Goal: Download file/media

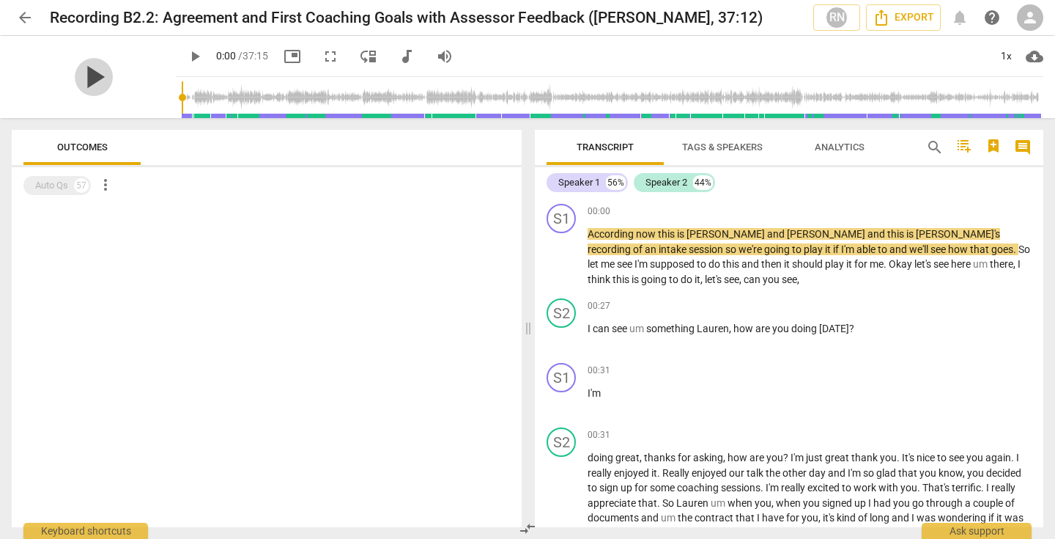
click at [87, 80] on span "play_arrow" at bounding box center [94, 77] width 38 height 38
click at [22, 18] on span "arrow_back" at bounding box center [25, 18] width 18 height 18
click at [77, 76] on span "play_arrow" at bounding box center [94, 77] width 38 height 38
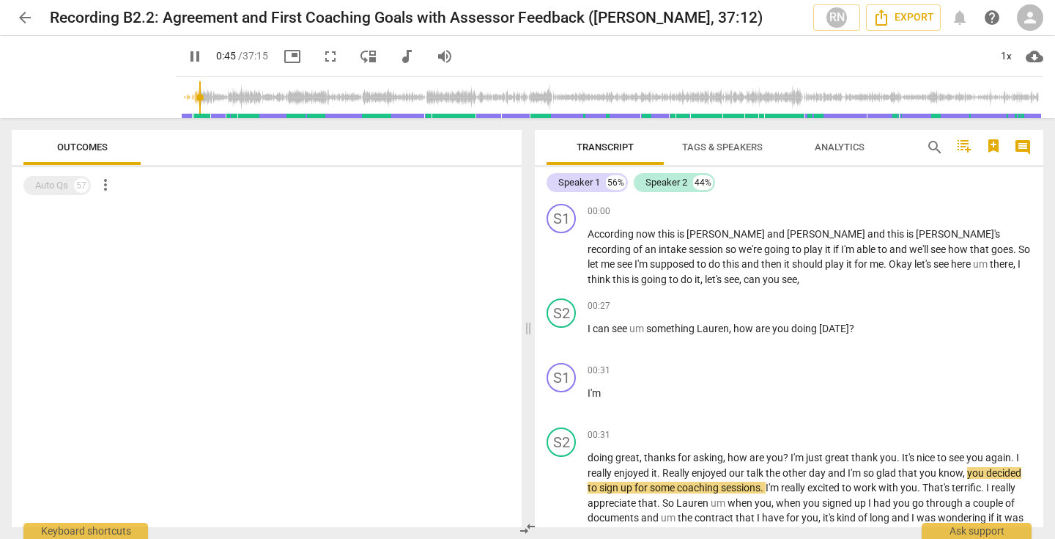
click at [186, 59] on span "pause" at bounding box center [195, 57] width 18 height 18
click at [186, 58] on span "play_arrow" at bounding box center [195, 57] width 18 height 18
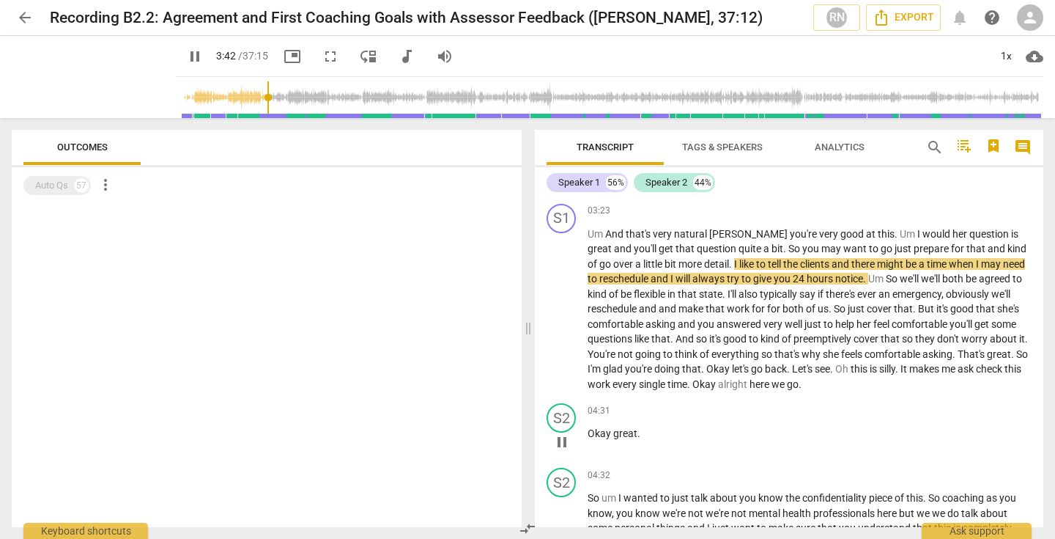
scroll to position [894, 0]
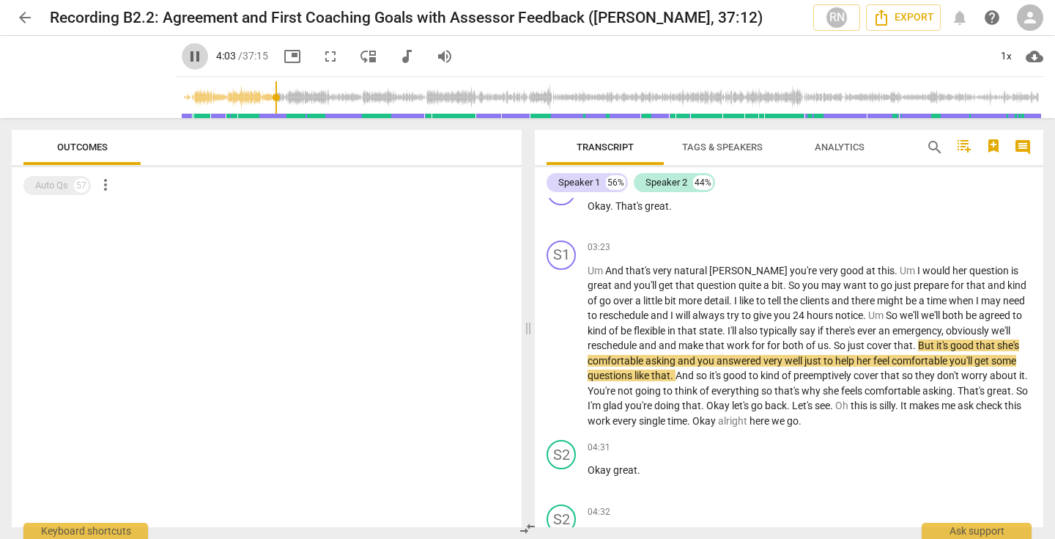
click at [186, 59] on span "pause" at bounding box center [195, 57] width 18 height 18
click at [186, 59] on span "play_arrow" at bounding box center [195, 57] width 18 height 18
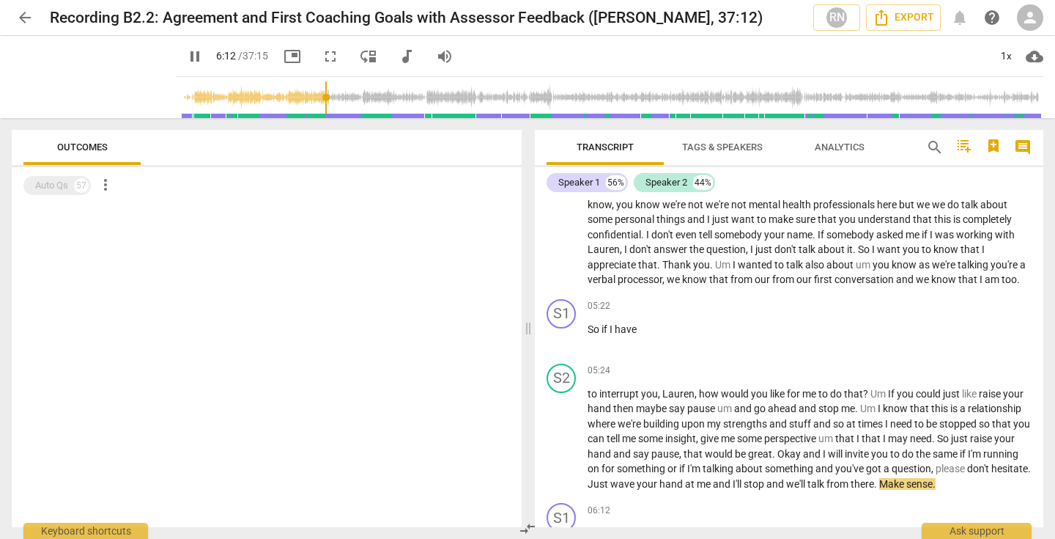
scroll to position [1583, 0]
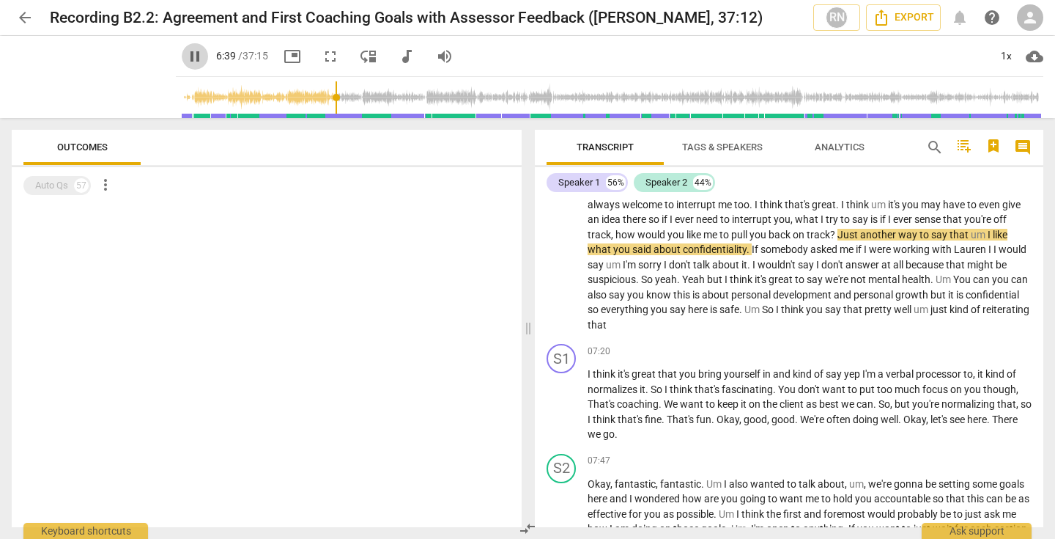
click at [186, 57] on span "pause" at bounding box center [195, 57] width 18 height 18
click at [186, 57] on span "play_arrow" at bounding box center [195, 57] width 18 height 18
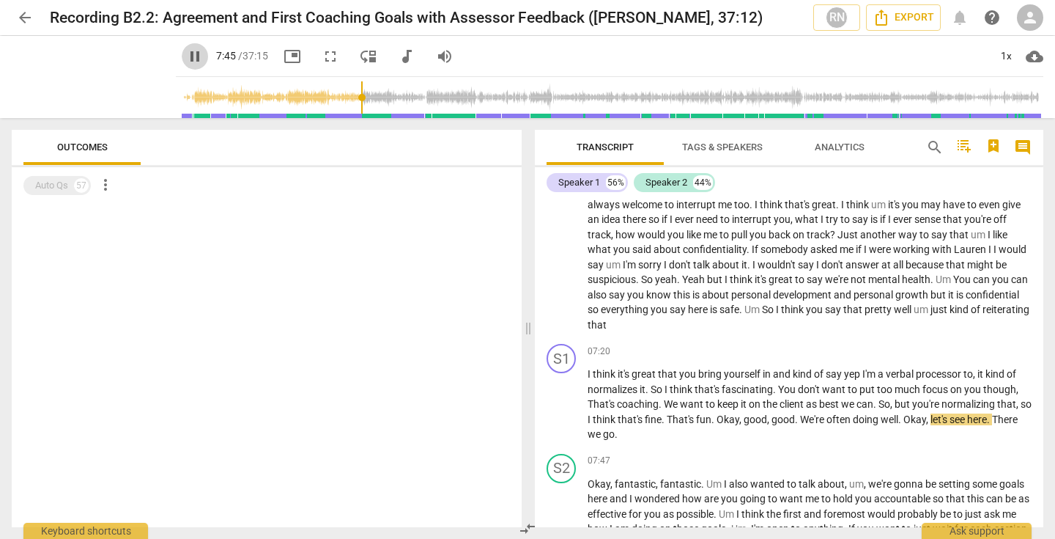
click at [182, 46] on button "pause" at bounding box center [195, 56] width 26 height 26
click at [182, 46] on button "play_arrow" at bounding box center [195, 56] width 26 height 26
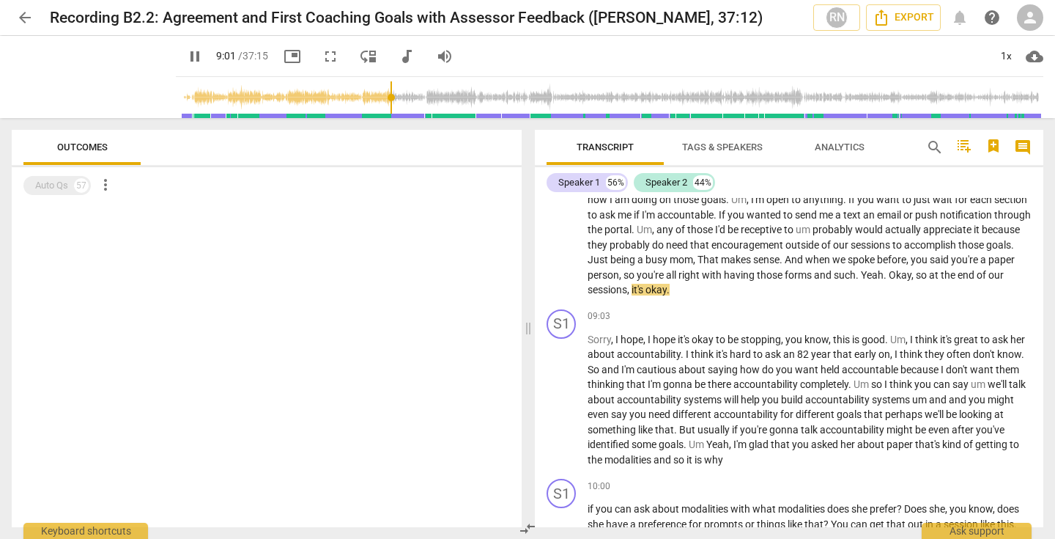
scroll to position [1919, 0]
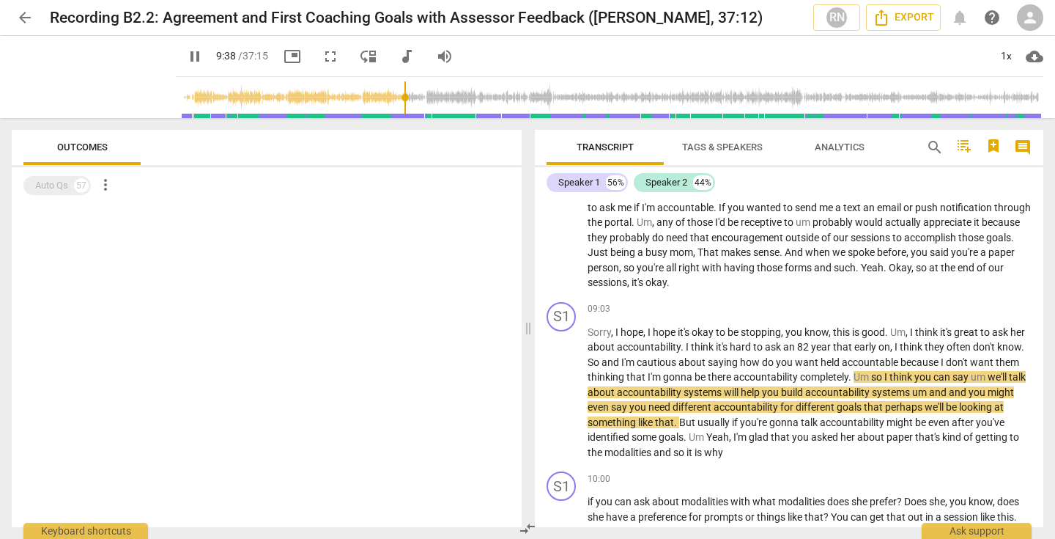
click at [186, 62] on span "pause" at bounding box center [195, 57] width 18 height 18
click at [186, 50] on span "play_arrow" at bounding box center [195, 57] width 18 height 18
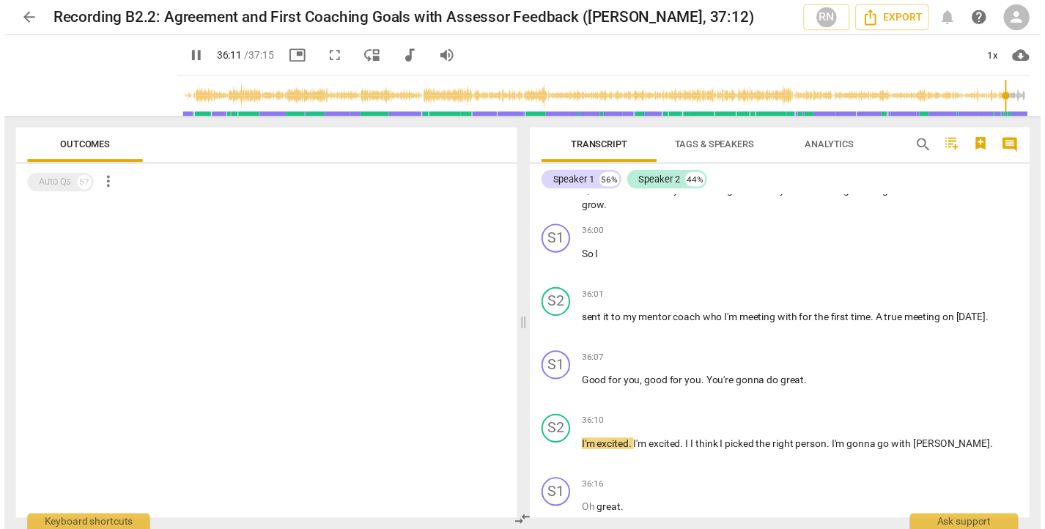
scroll to position [8246, 0]
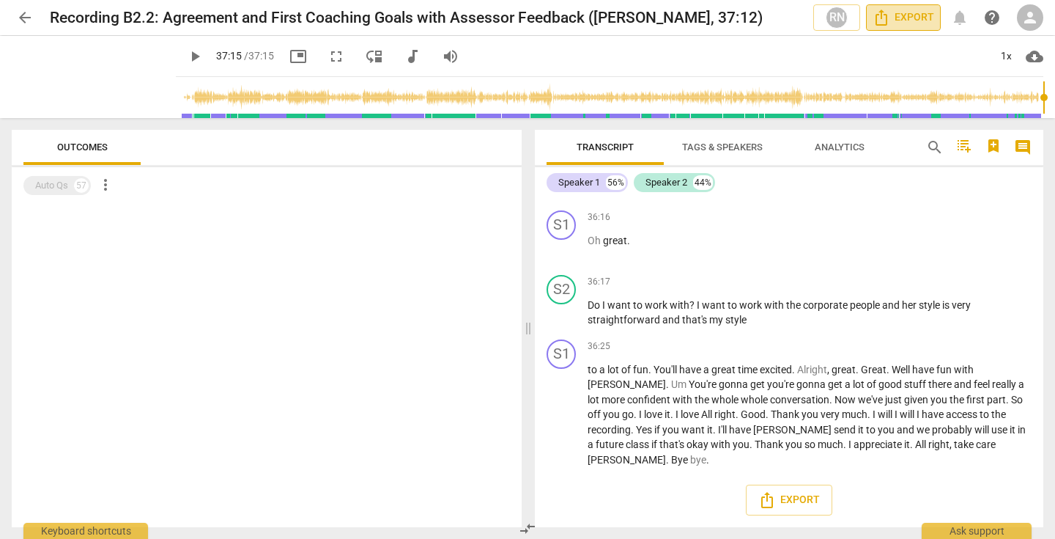
click at [893, 19] on span "Export" at bounding box center [904, 18] width 62 height 18
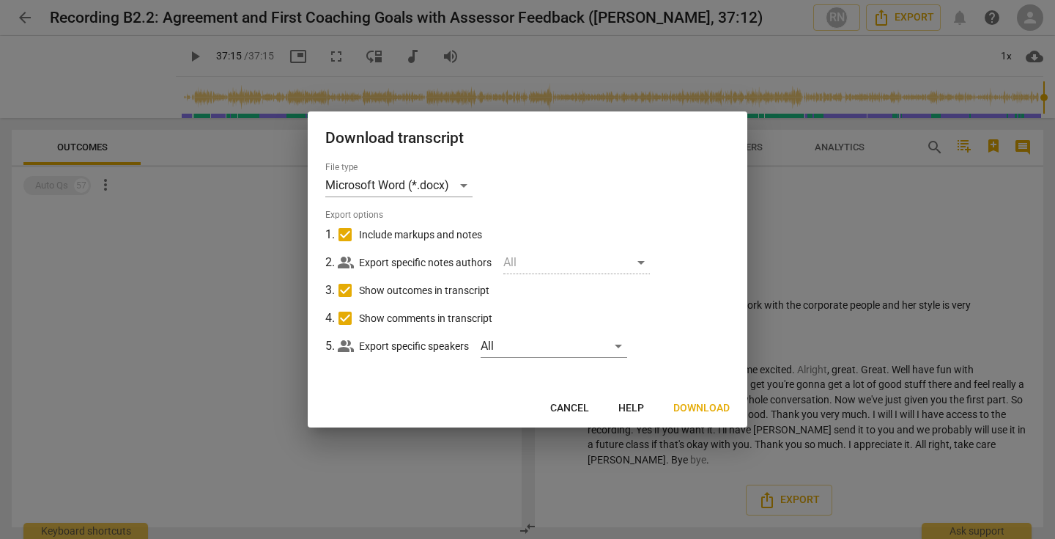
scroll to position [8276, 0]
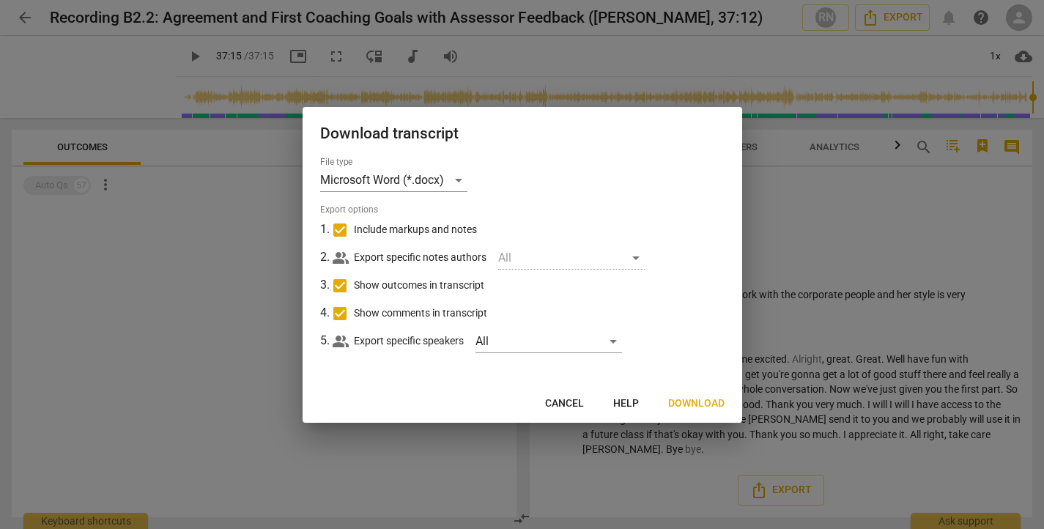
click at [692, 397] on span "Download" at bounding box center [696, 403] width 56 height 15
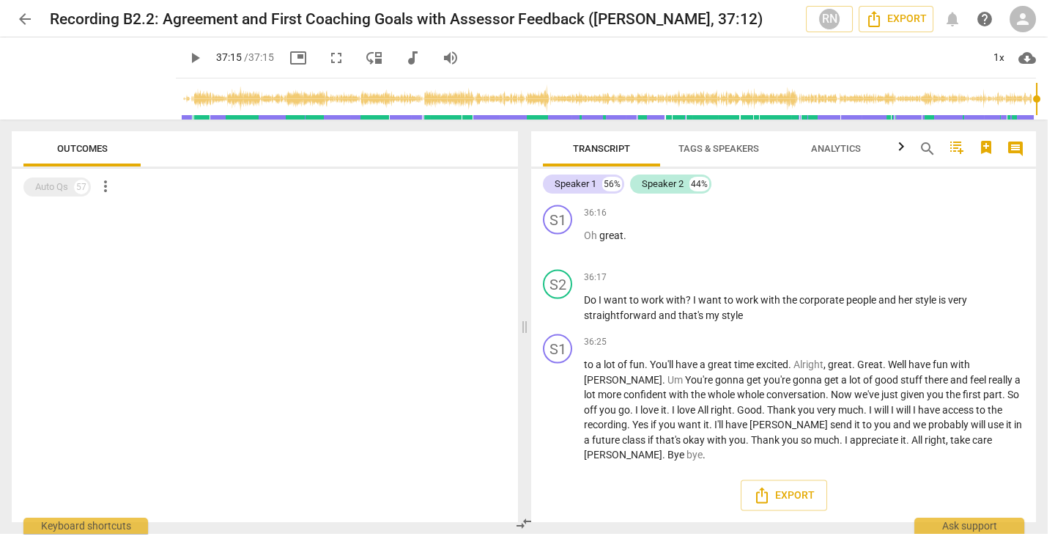
scroll to position [8246, 0]
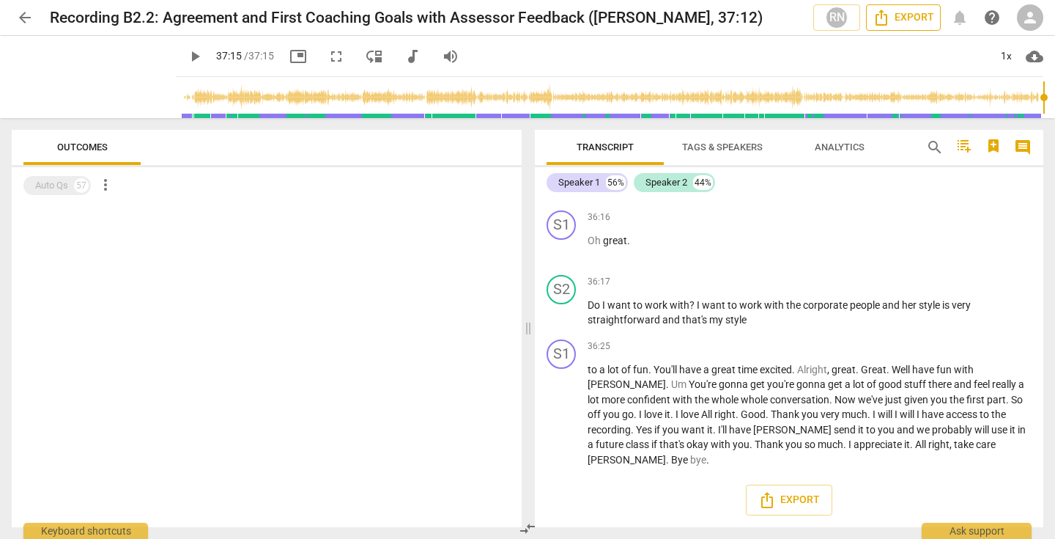
type input "2235"
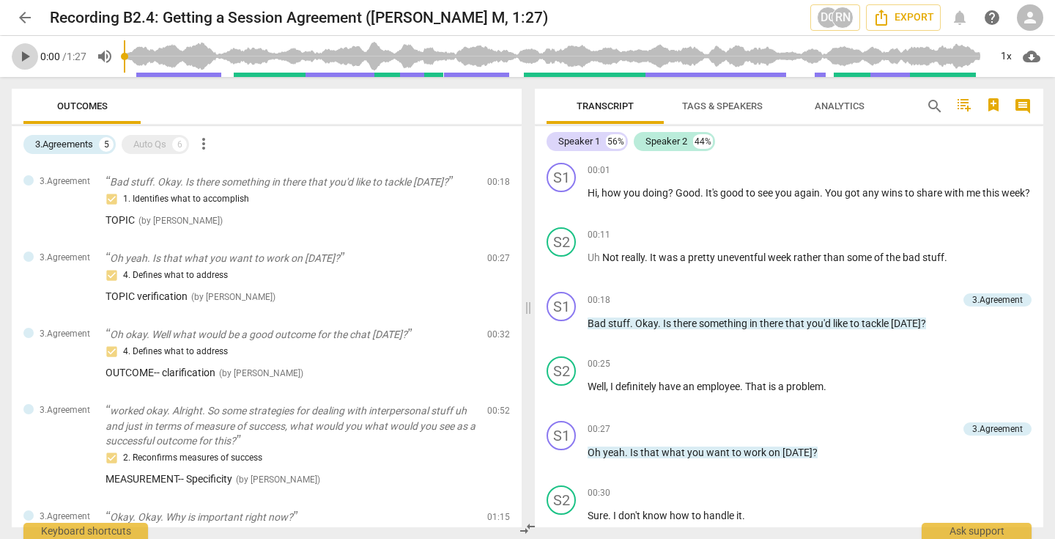
click at [25, 59] on span "play_arrow" at bounding box center [25, 57] width 18 height 18
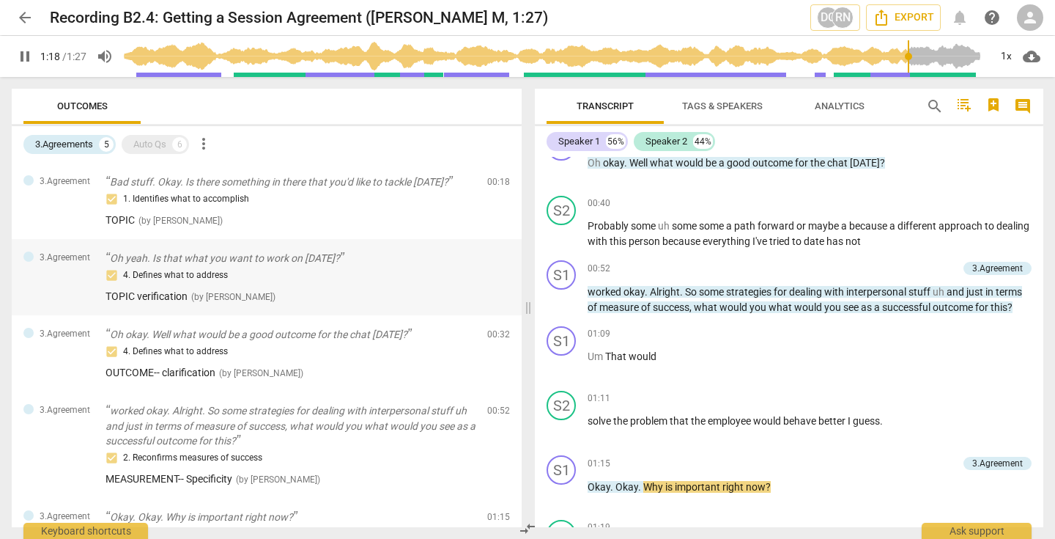
scroll to position [524, 0]
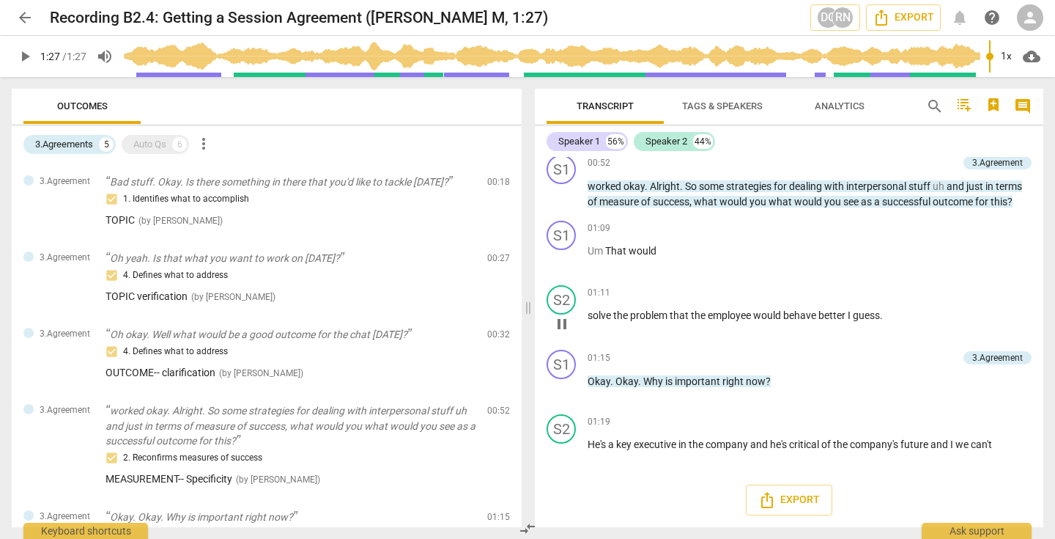
type input "87"
